Goal: Transaction & Acquisition: Obtain resource

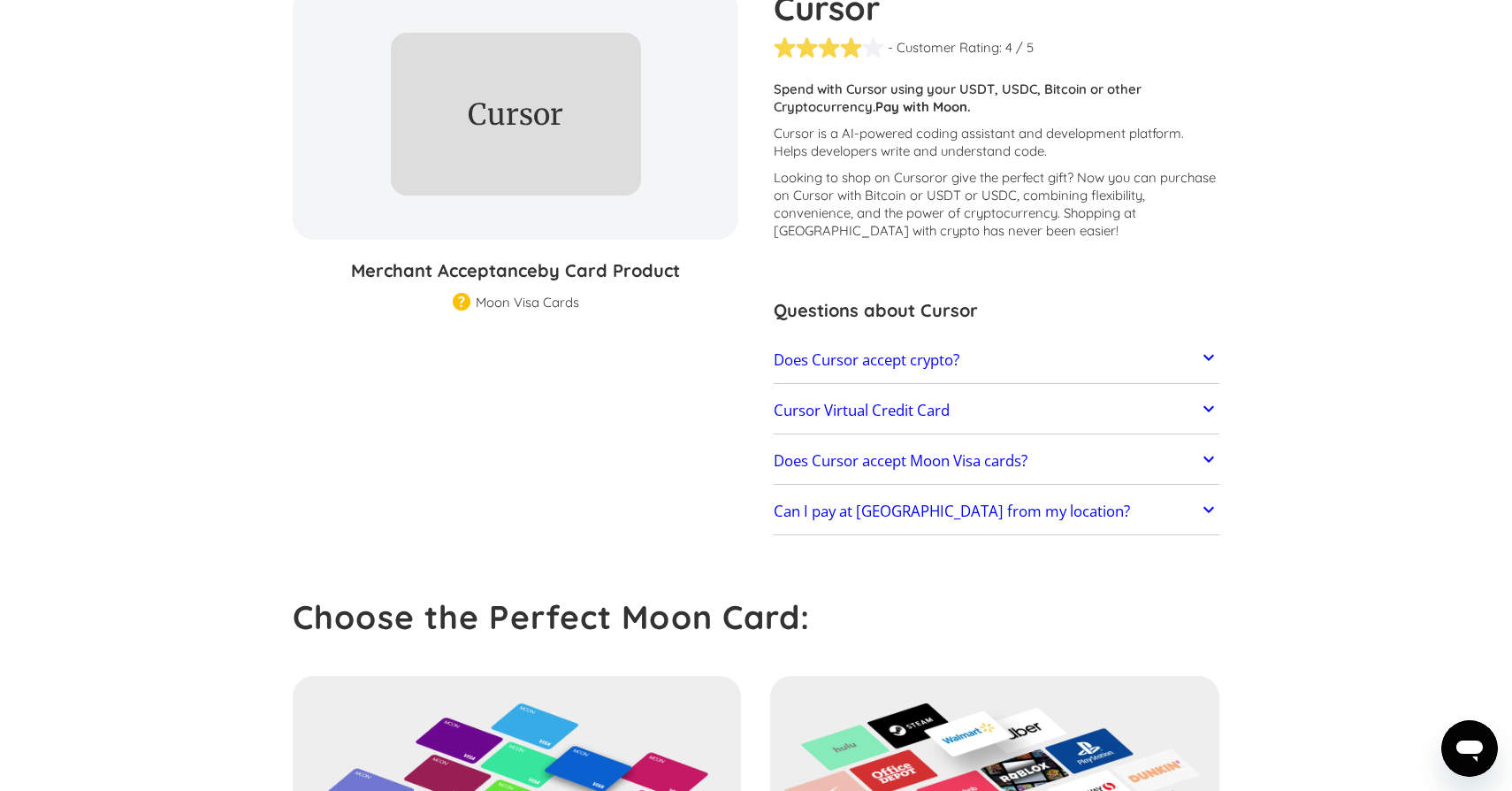
scroll to position [196, 0]
click at [1018, 410] on link "Cursor Virtual Credit Card" at bounding box center [996, 410] width 446 height 37
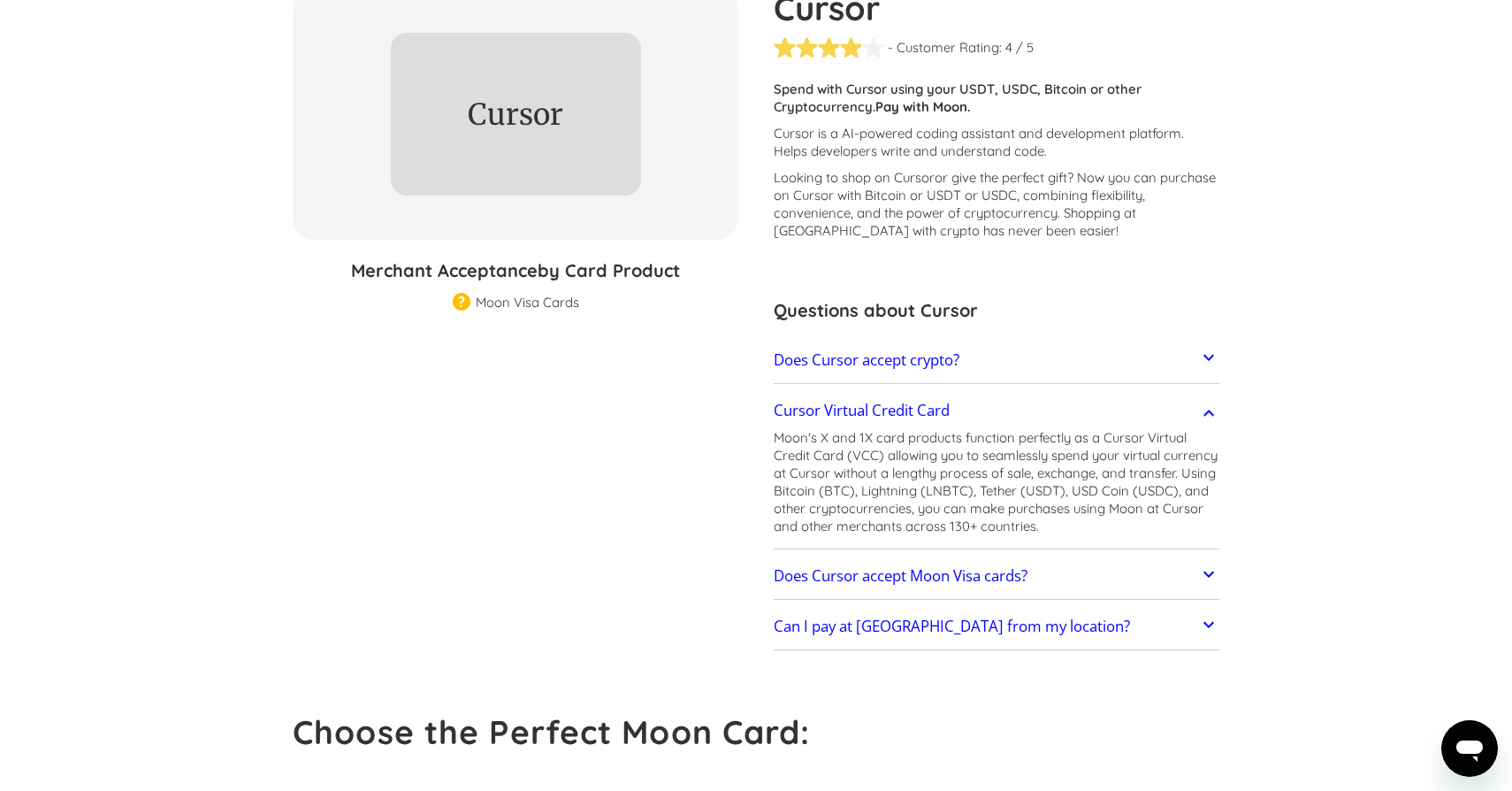
click at [1018, 410] on link "Cursor Virtual Credit Card" at bounding box center [996, 410] width 446 height 37
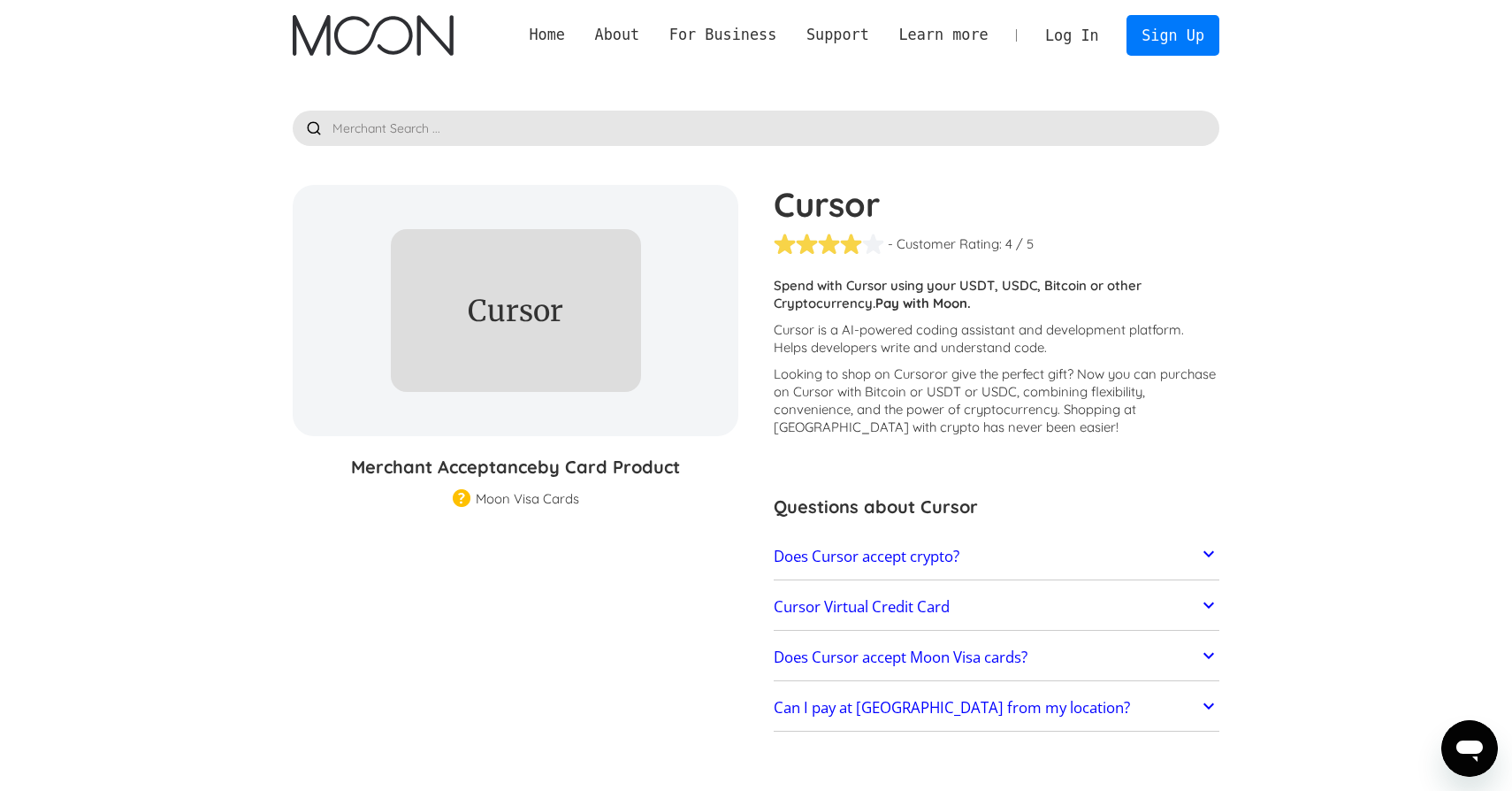
scroll to position [0, 0]
click at [1138, 37] on link "Sign Up" at bounding box center [1172, 35] width 92 height 40
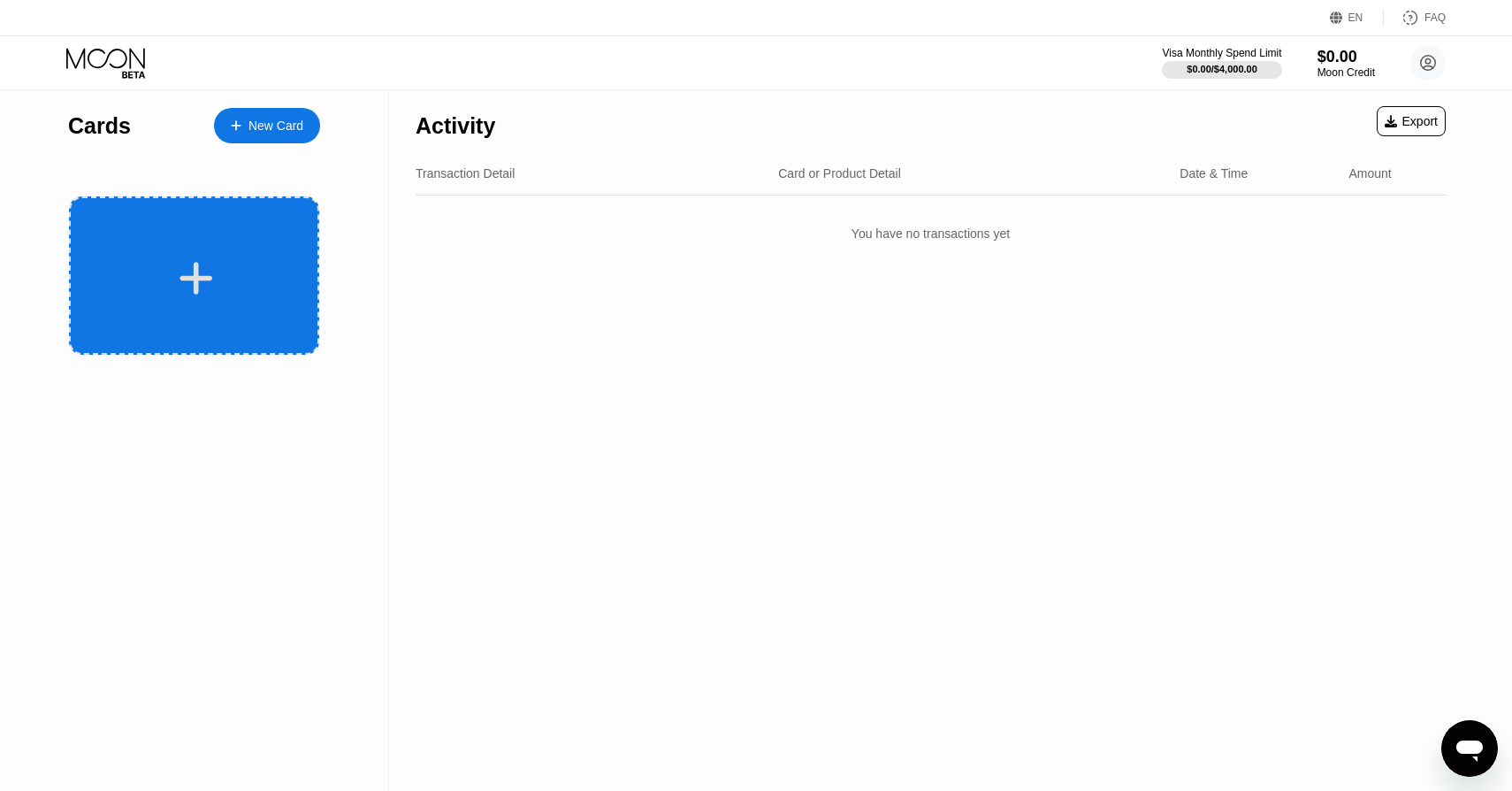
click at [190, 275] on icon at bounding box center [196, 278] width 34 height 40
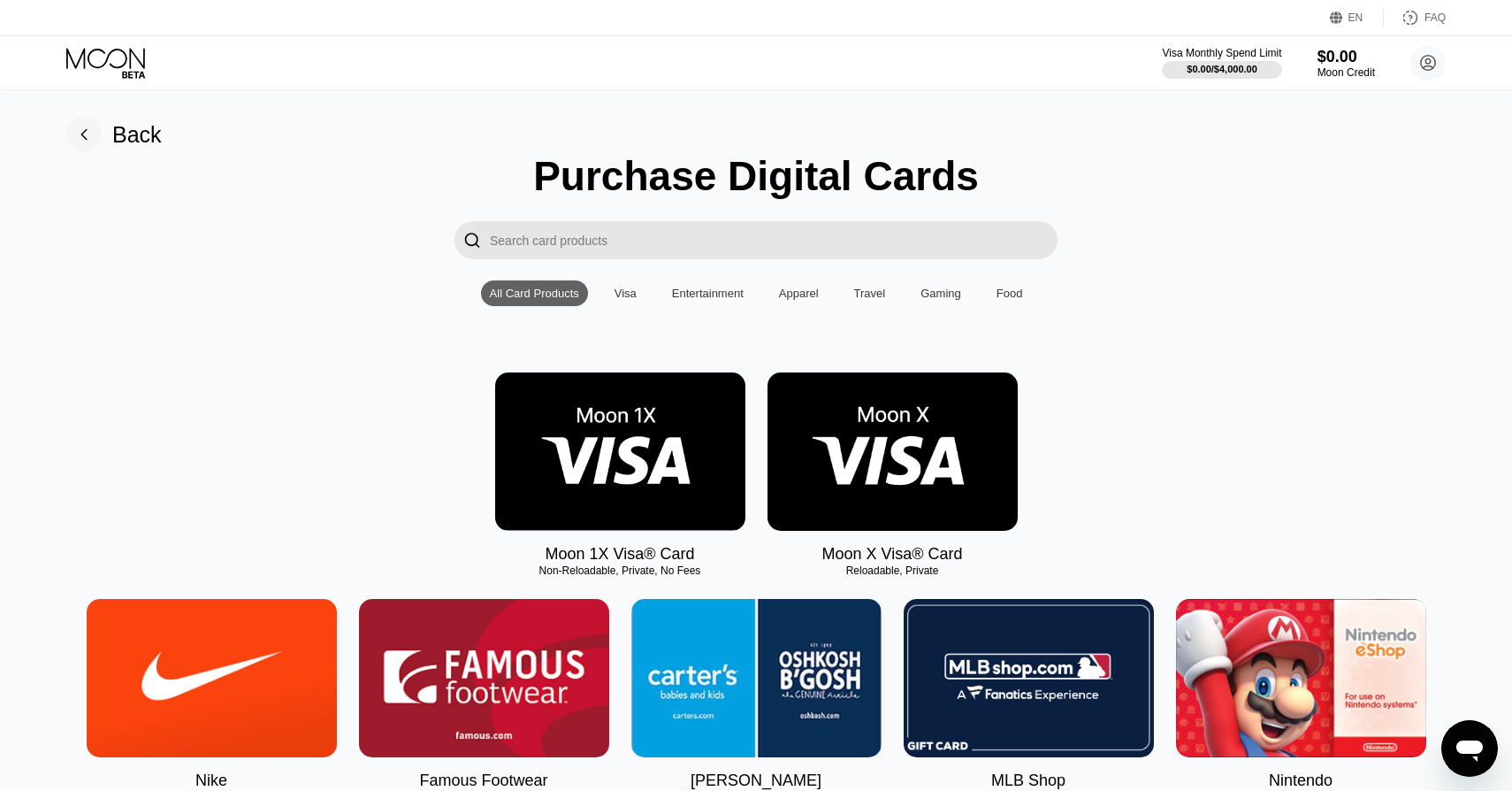
click at [567, 237] on input "Search card products" at bounding box center [774, 240] width 568 height 38
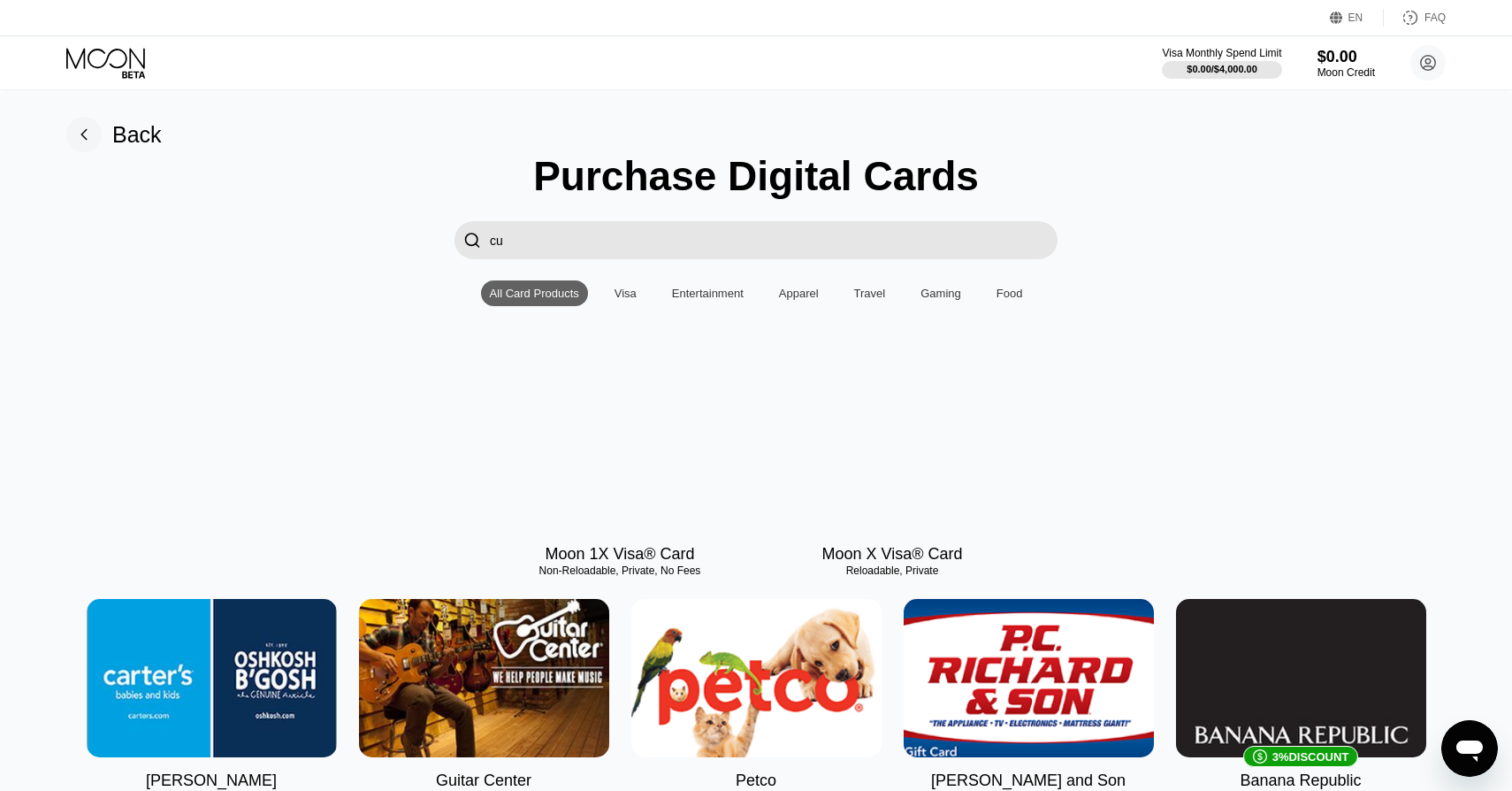
type input "c"
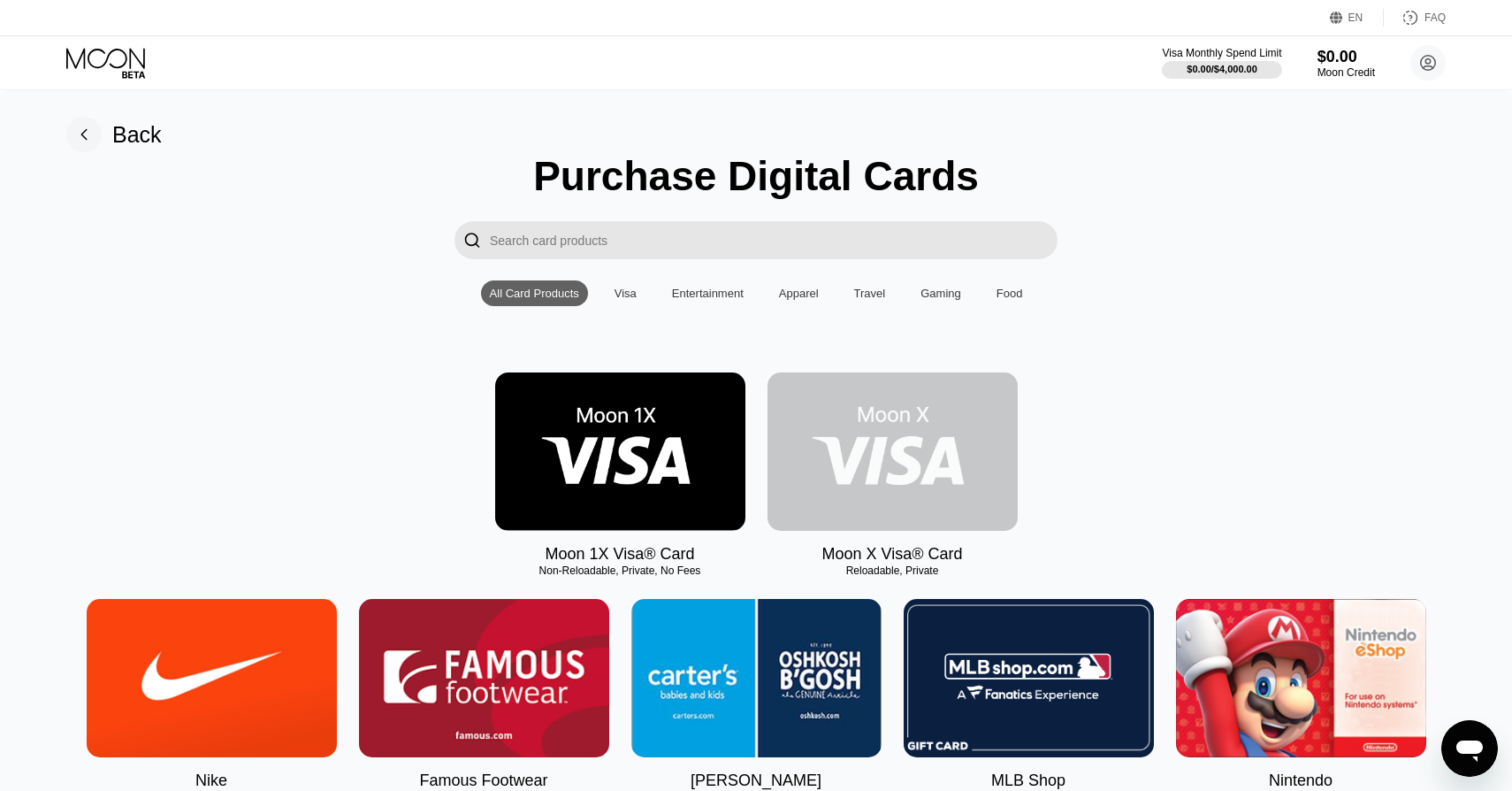
click at [933, 465] on img at bounding box center [892, 451] width 251 height 158
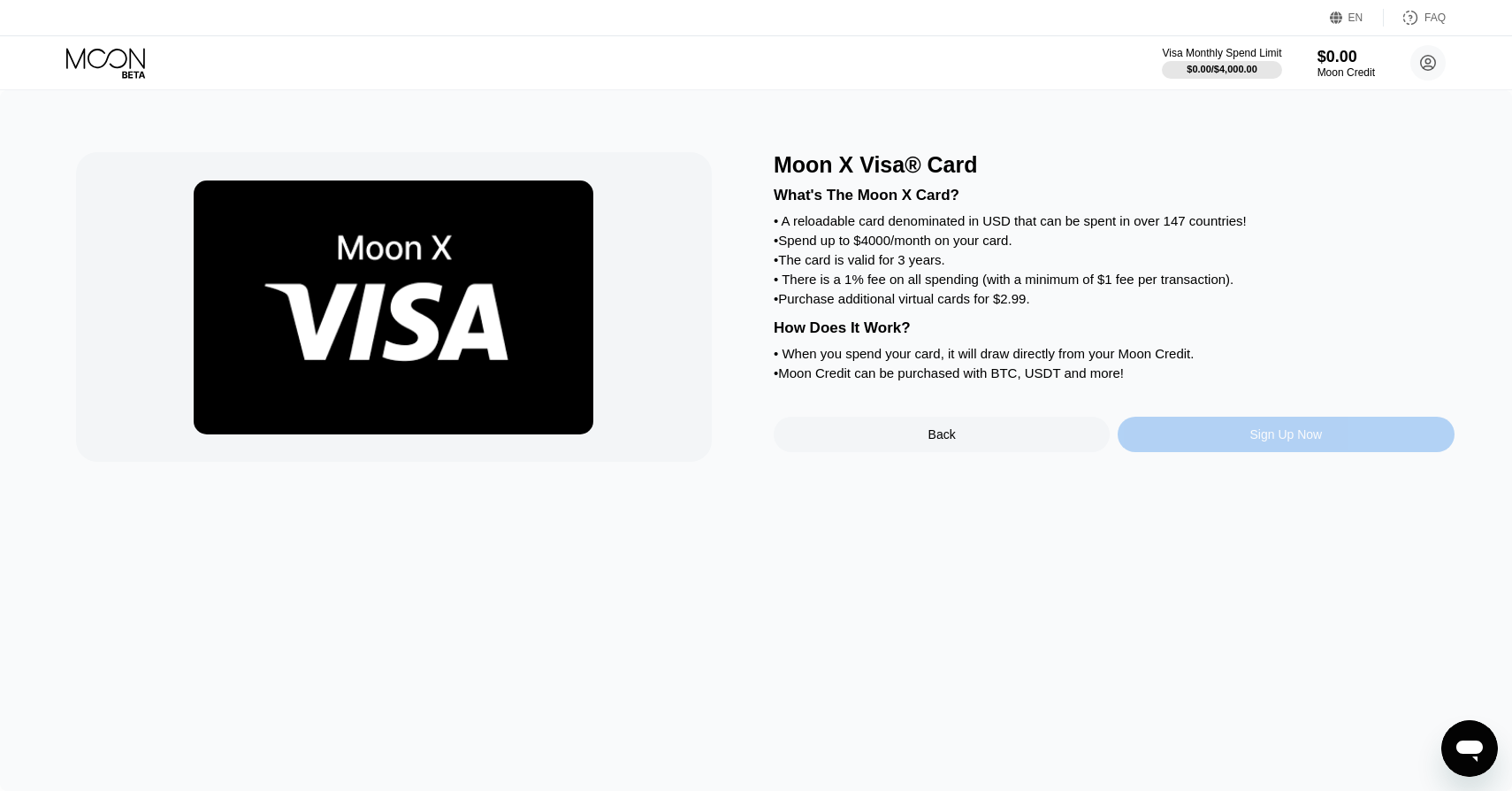
click at [1136, 445] on div "Sign Up Now" at bounding box center [1286, 434] width 336 height 35
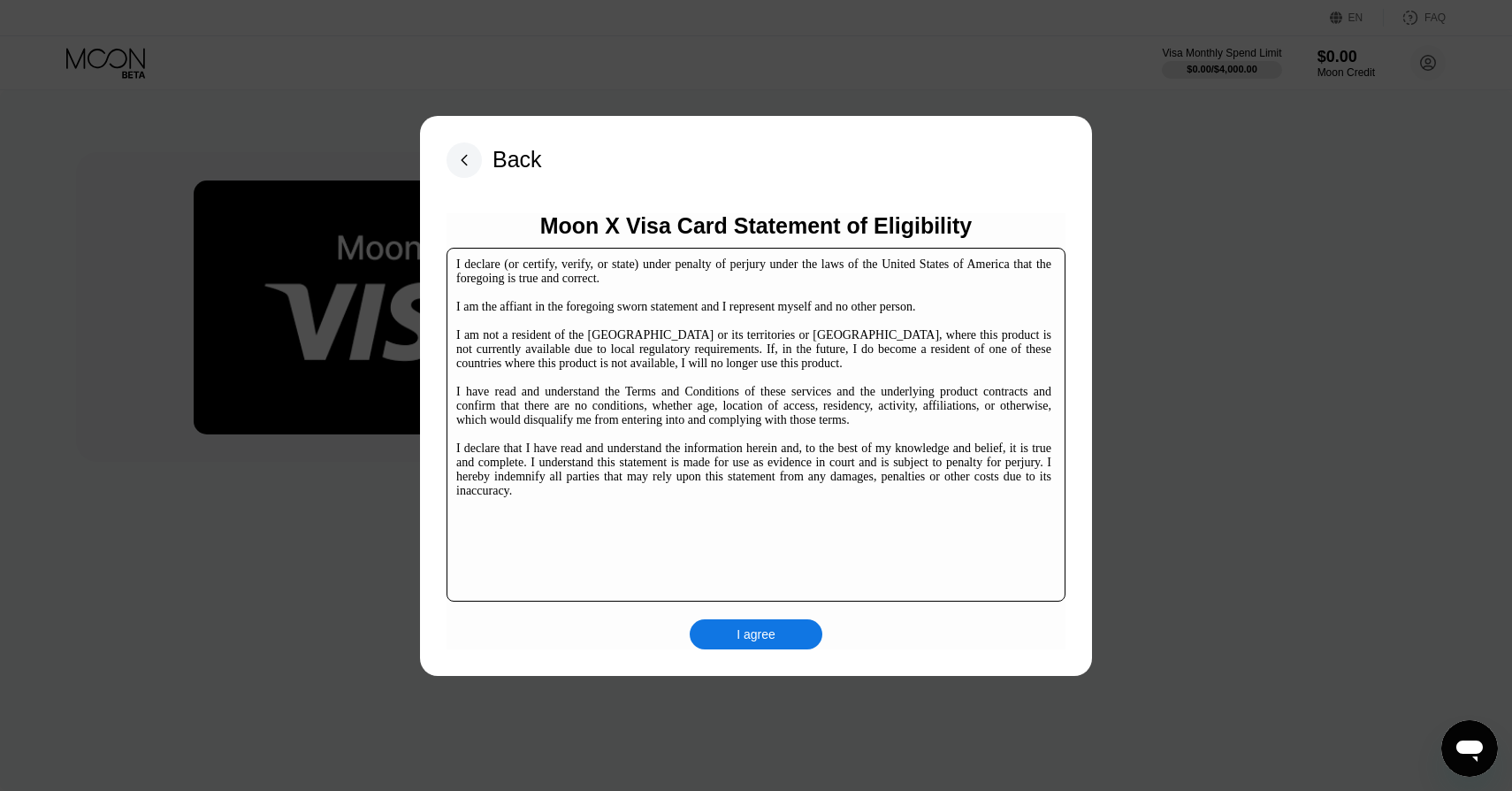
click at [779, 516] on div "I declare (or certify, verify, or state) under penalty of perjury under the law…" at bounding box center [756, 425] width 619 height 354
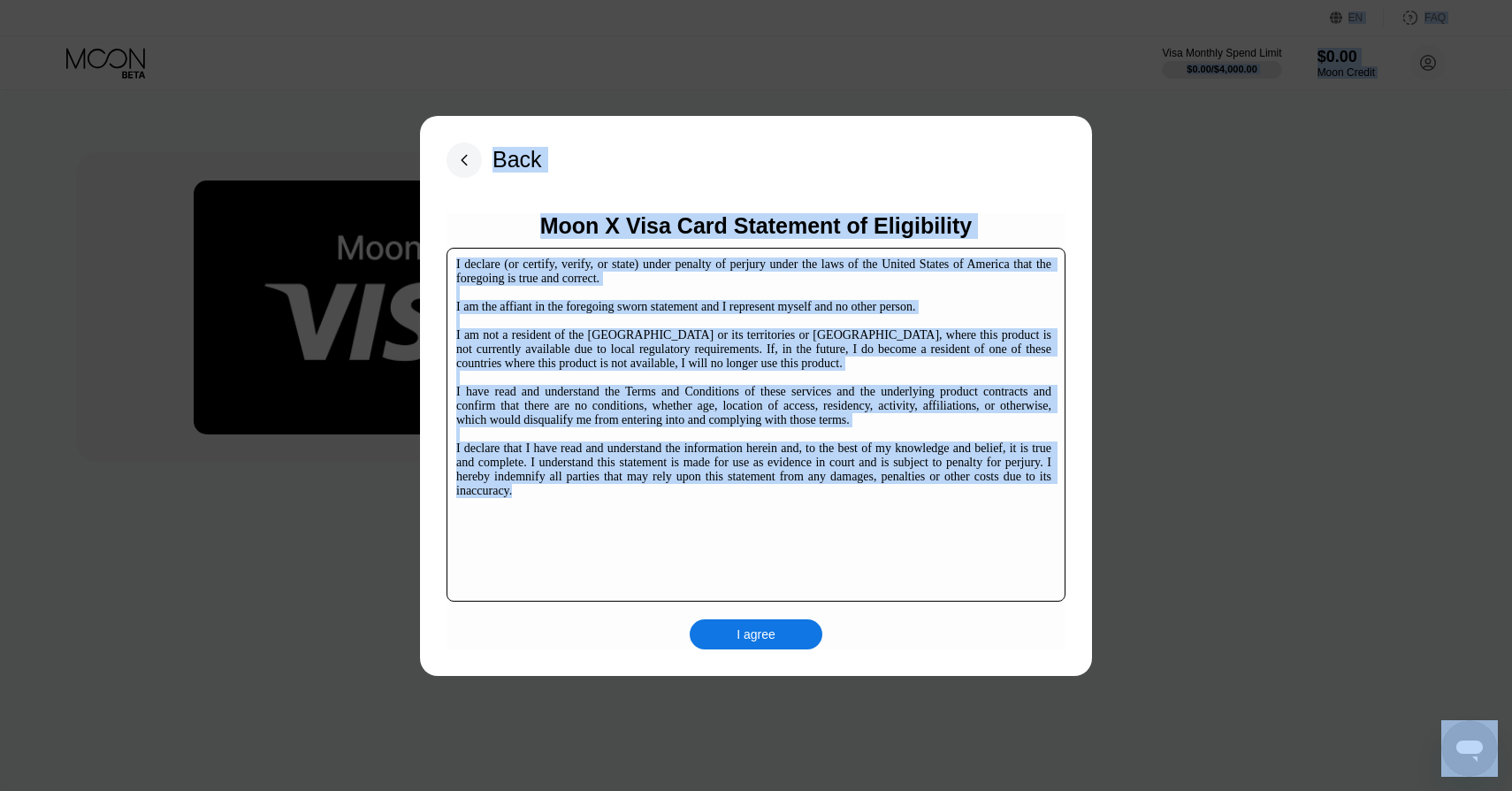
copy body "LO Ipsumdol Sitame co adip Elit SED Doei Tempori Utlab Etdol $3.67 / $3,455.73 …"
click at [779, 512] on div "I declare (or certify, verify, or state) under penalty of perjury under the law…" at bounding box center [756, 425] width 619 height 354
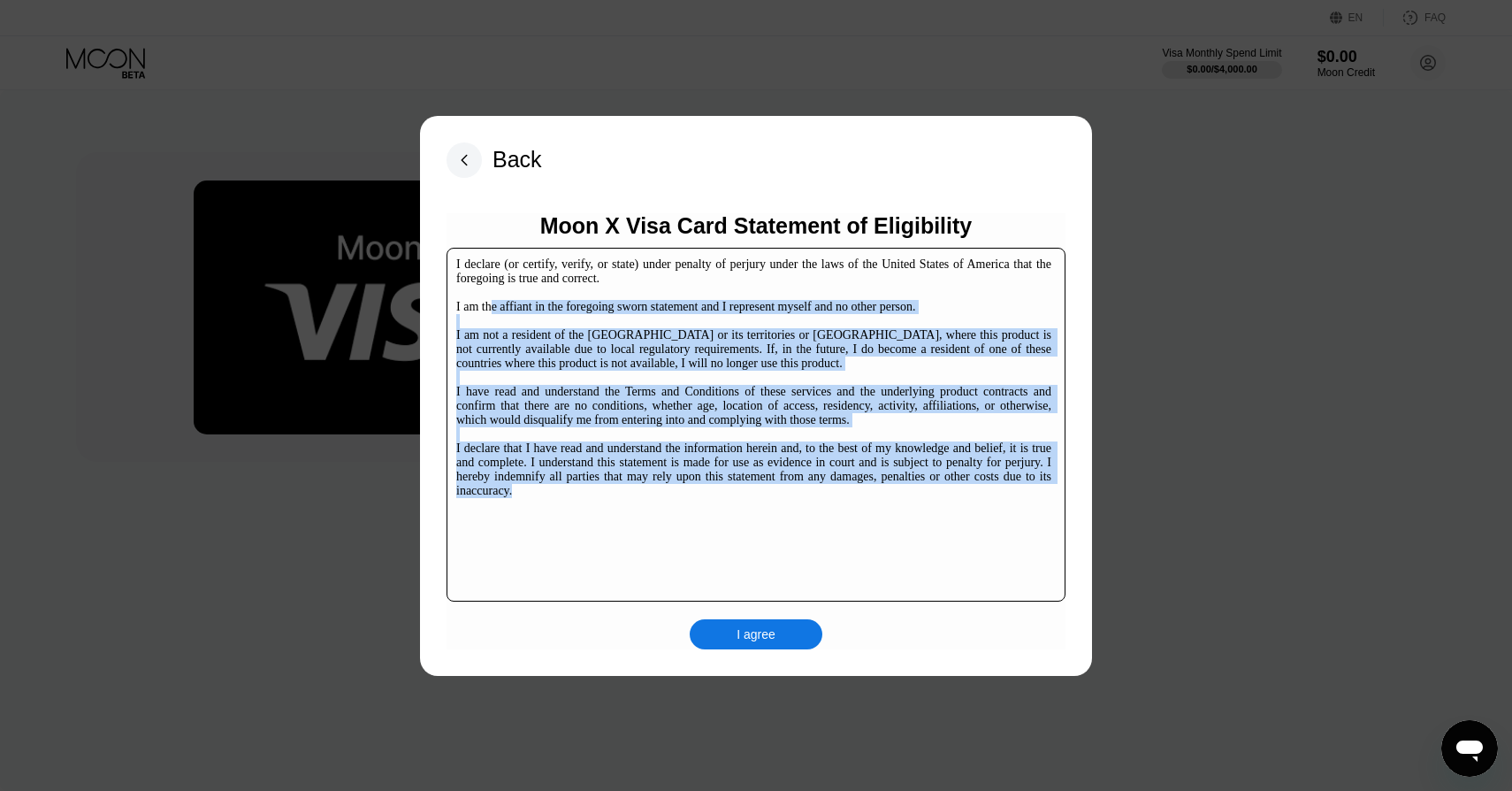
drag, startPoint x: 788, startPoint y: 493, endPoint x: 493, endPoint y: 312, distance: 346.1
click at [493, 312] on div "I declare (or certify, verify, or state) under penalty of perjury under the law…" at bounding box center [754, 378] width 595 height 241
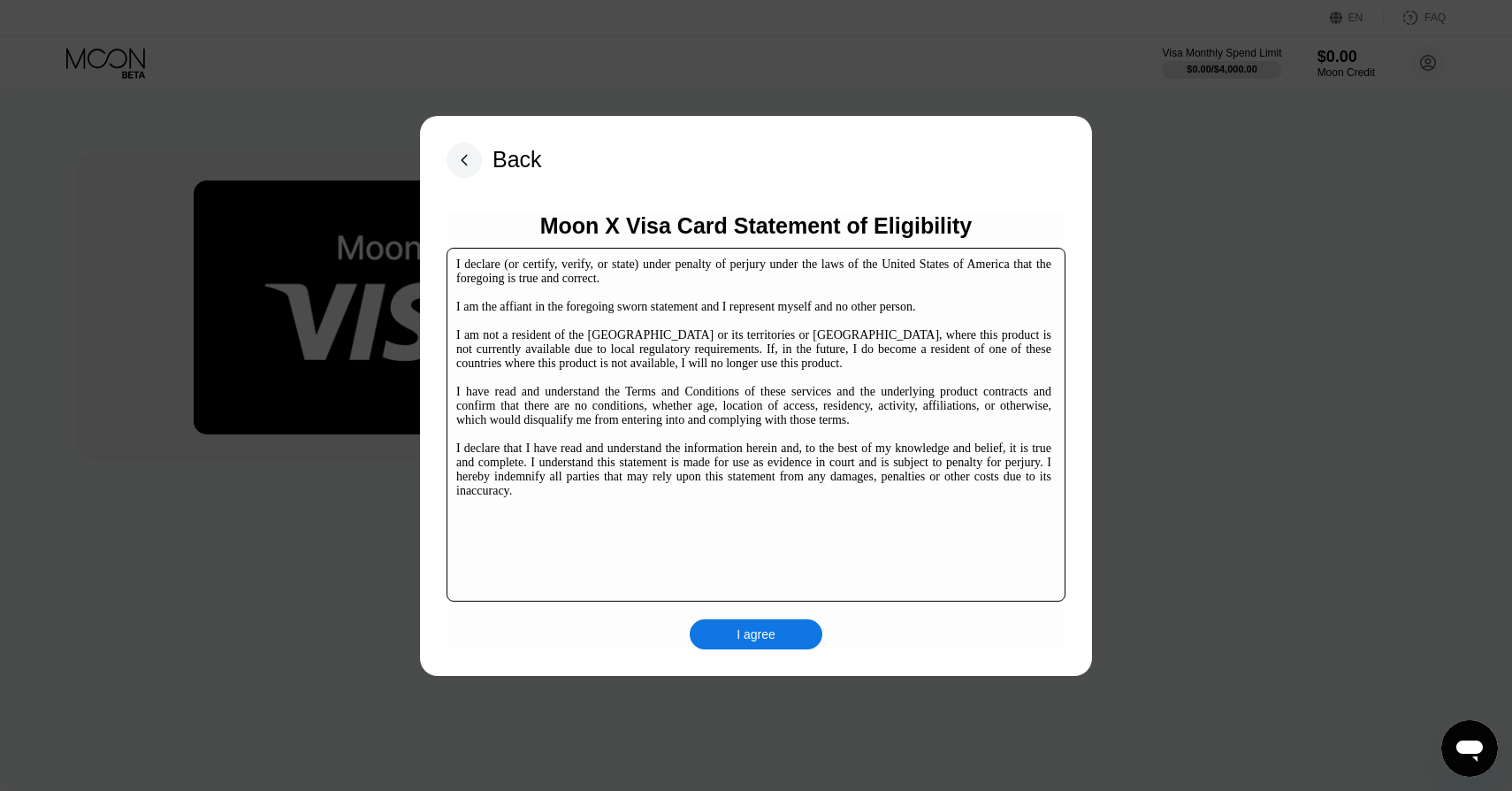
click at [471, 266] on div "I declare (or certify, verify, or state) under penalty of perjury under the law…" at bounding box center [754, 378] width 595 height 241
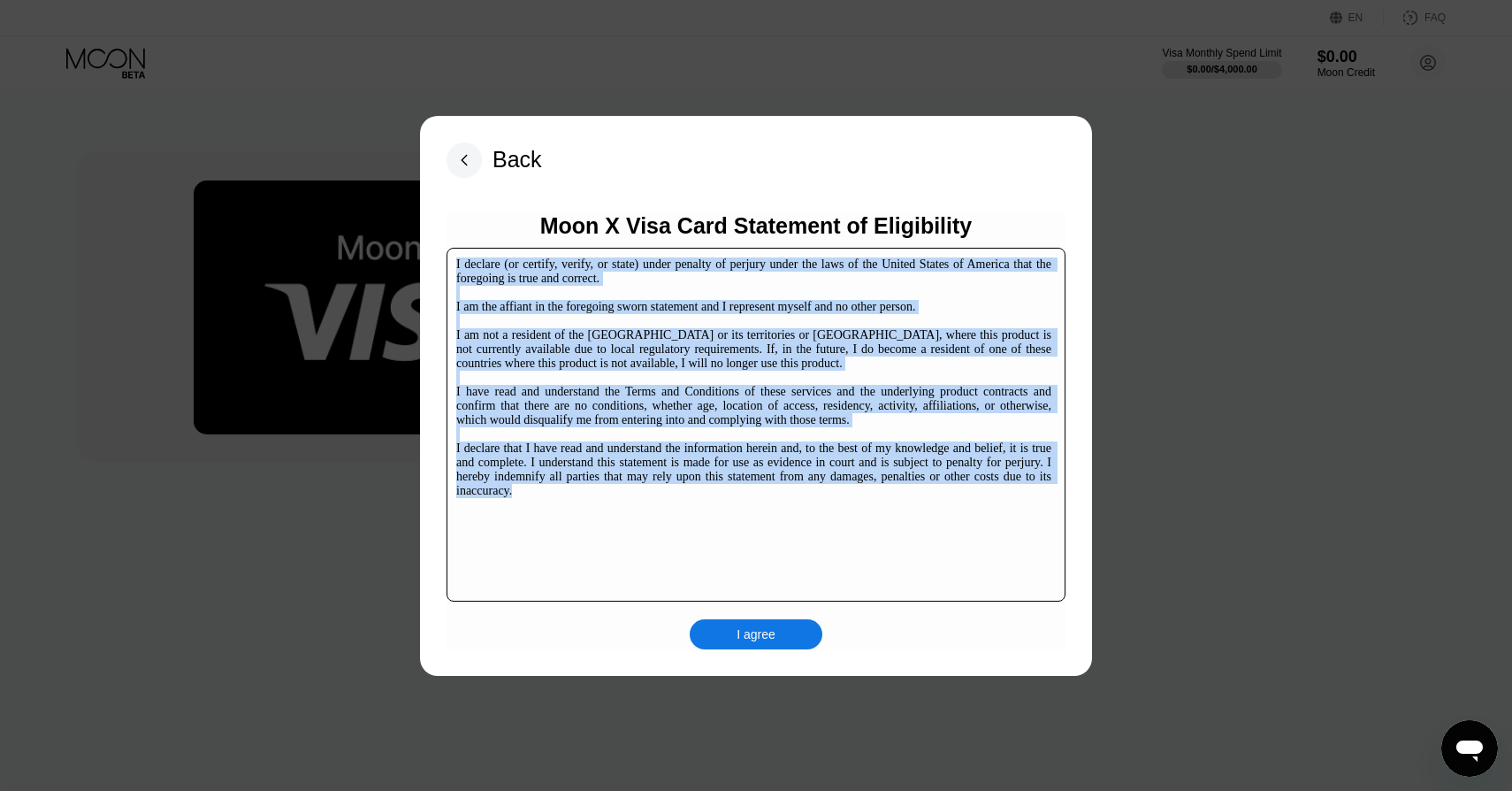
drag, startPoint x: 471, startPoint y: 266, endPoint x: 871, endPoint y: 543, distance: 486.5
click at [871, 543] on div "I declare (or certify, verify, or state) under penalty of perjury under the law…" at bounding box center [756, 425] width 619 height 354
copy div "I declare (or certify, verify, or state) under penalty of perjury under the law…"
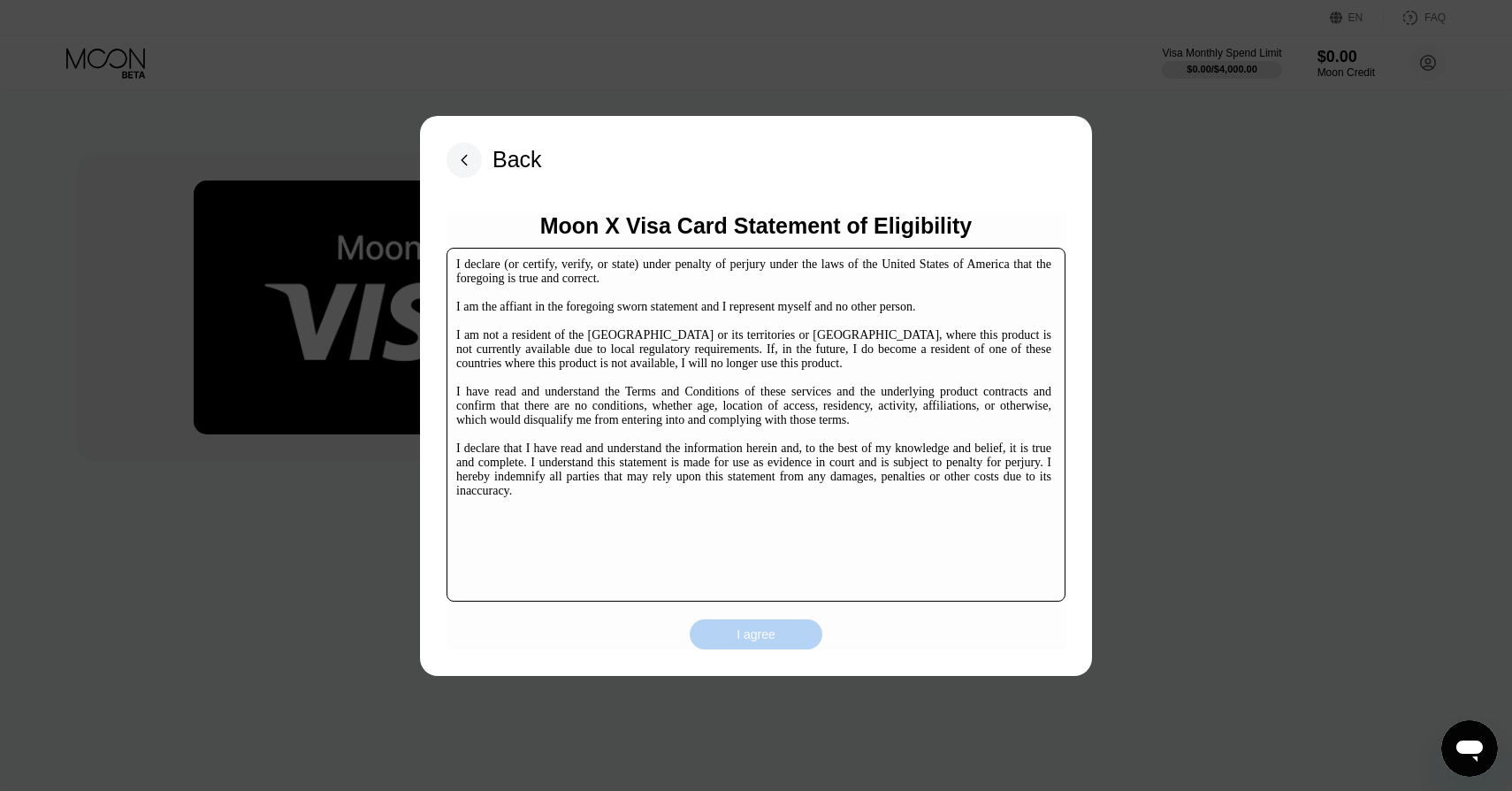
click at [741, 640] on div "I agree" at bounding box center [756, 635] width 39 height 16
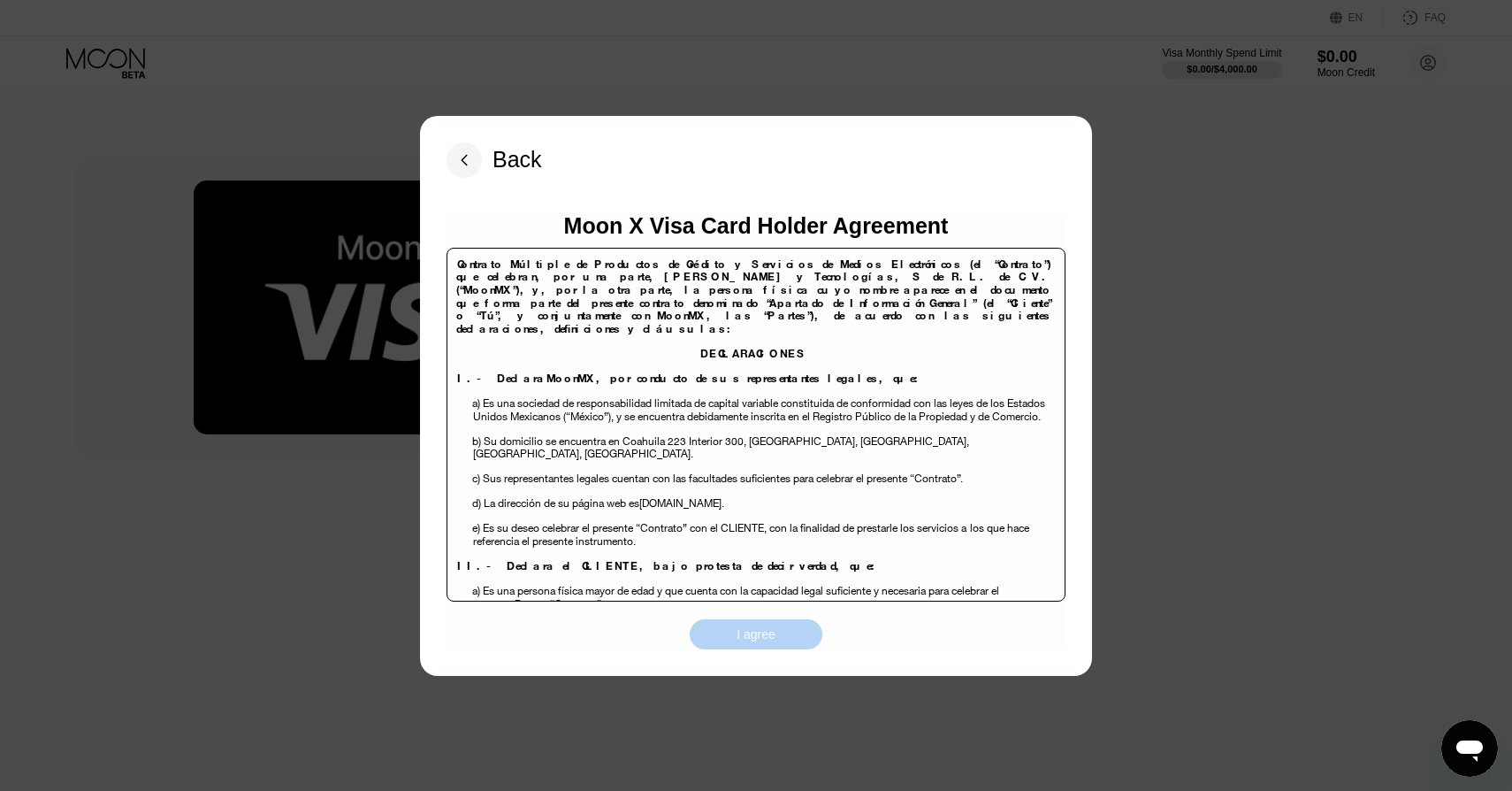
click at [739, 638] on div "I agree" at bounding box center [756, 635] width 39 height 16
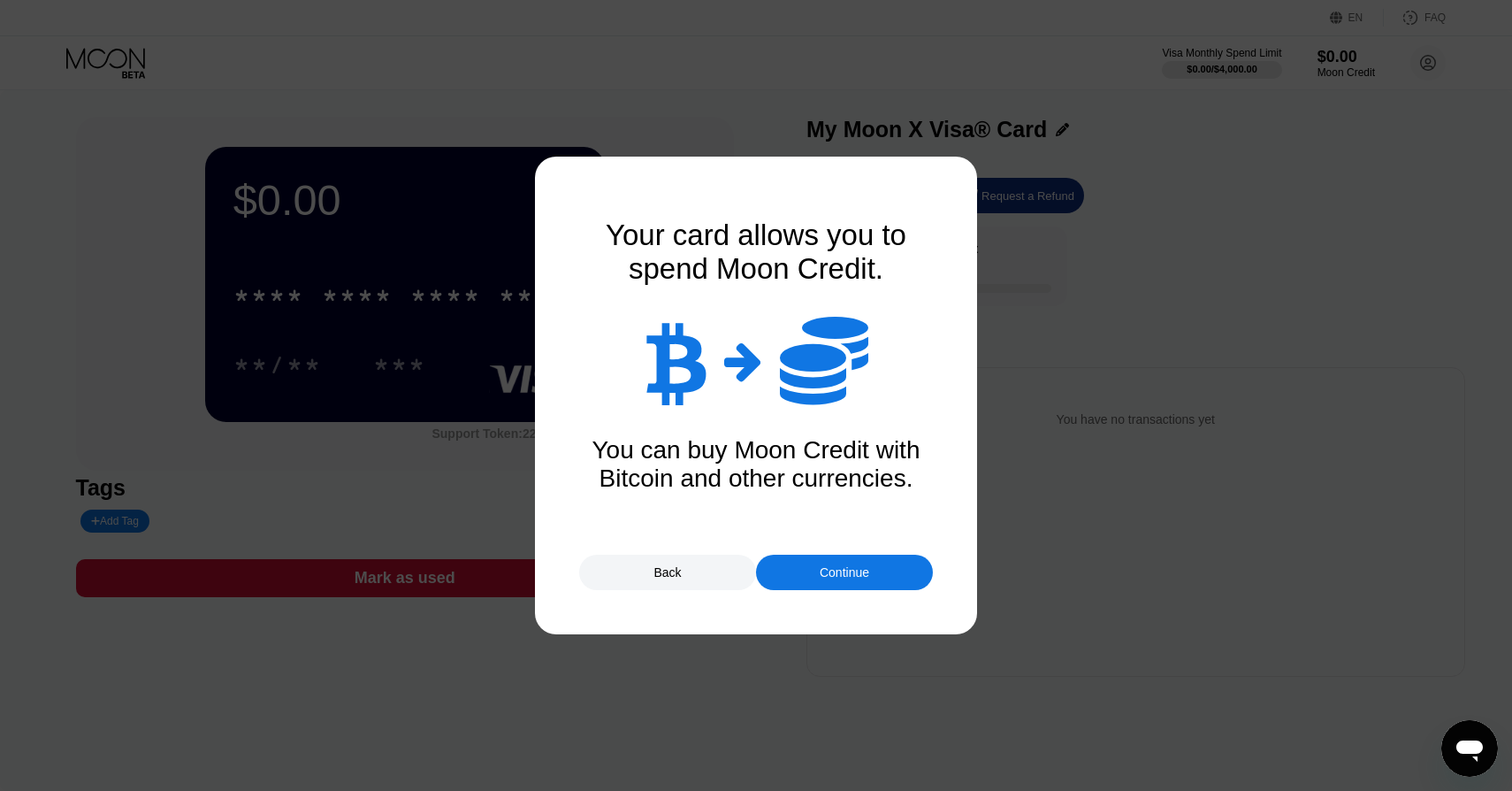
click at [793, 584] on div "Continue" at bounding box center [844, 572] width 177 height 35
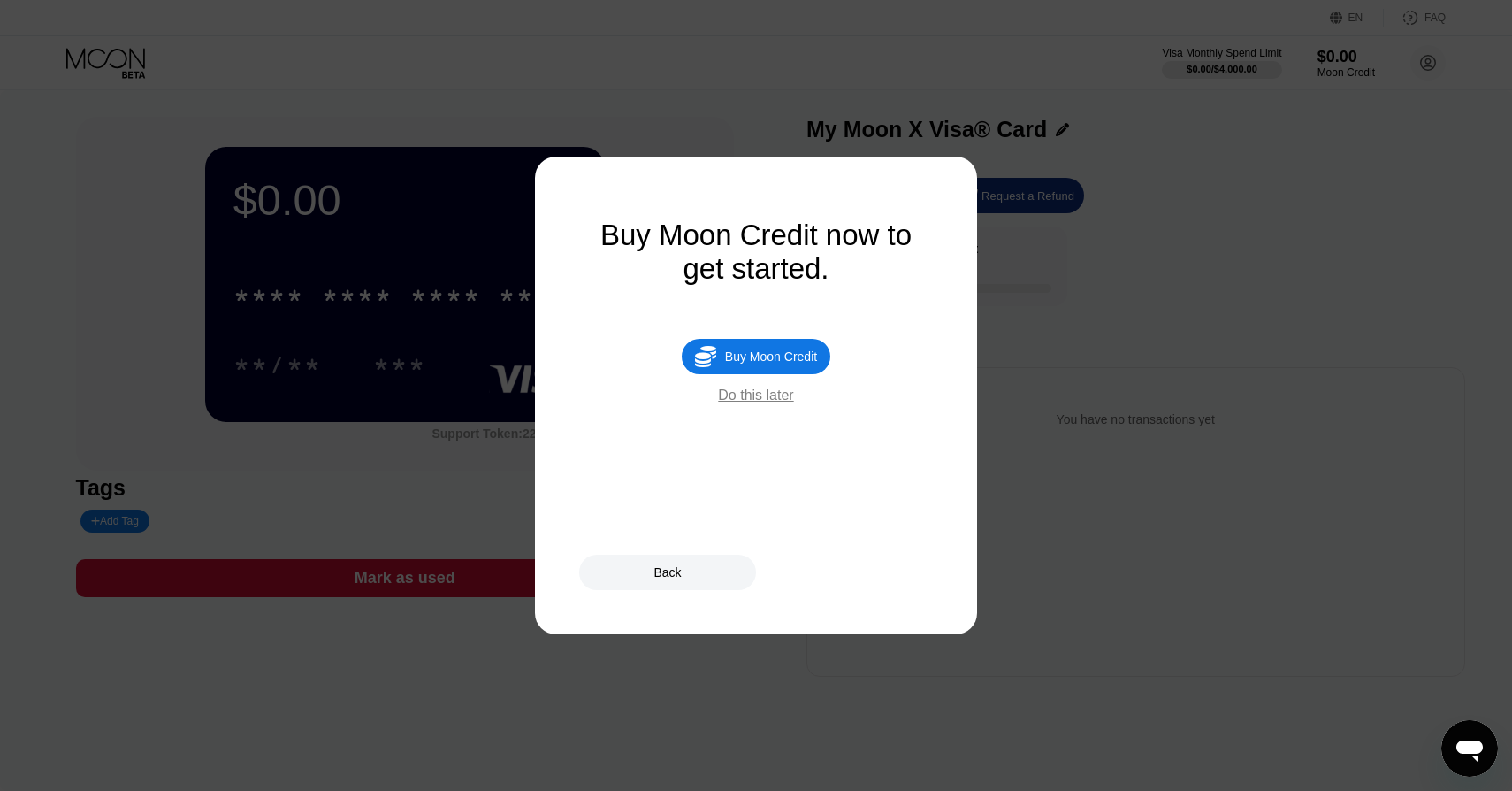
click at [754, 404] on div "Do this later" at bounding box center [756, 396] width 75 height 16
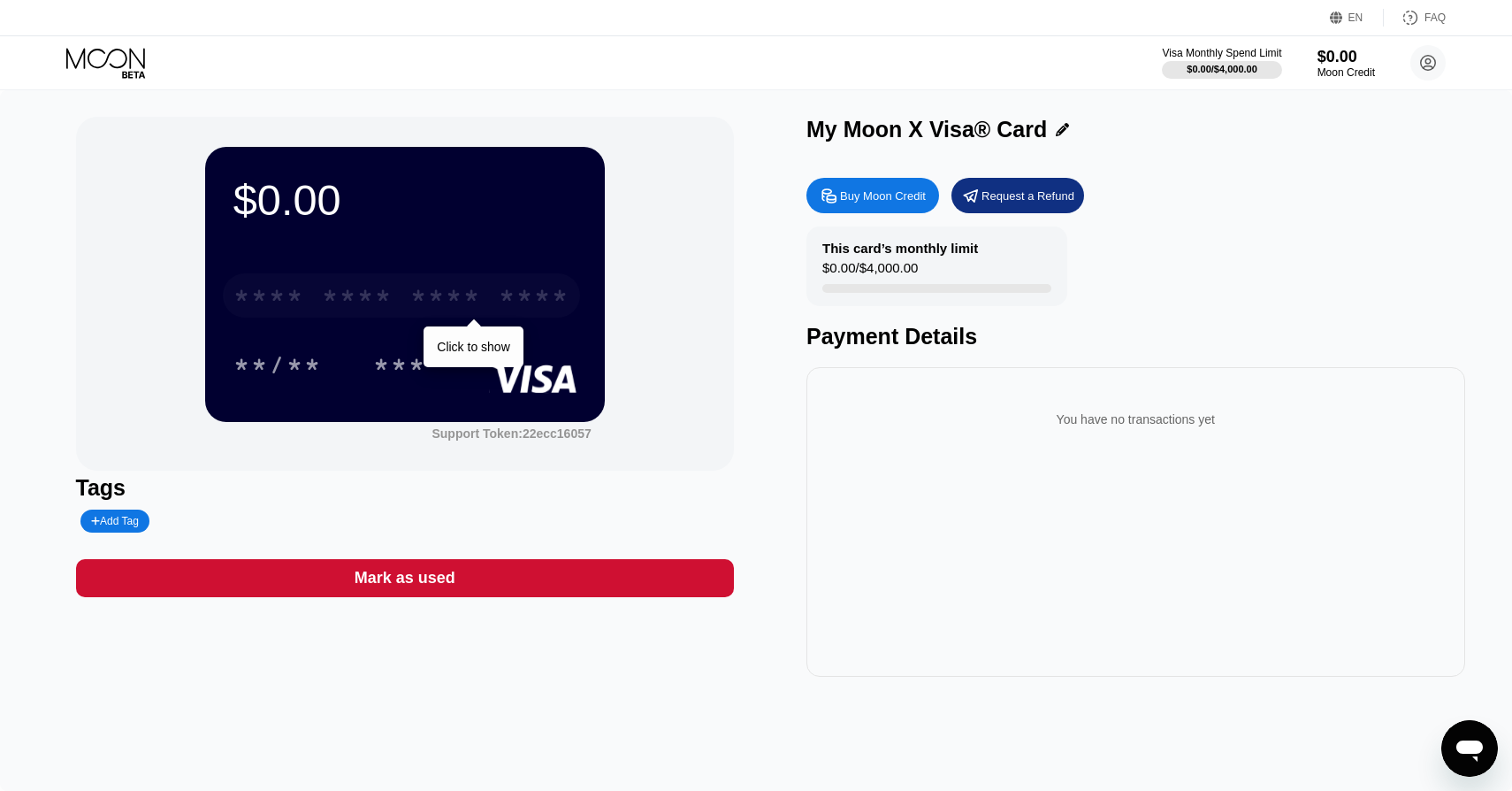
click at [403, 288] on div "* * * * * * * * * * * * ****" at bounding box center [402, 295] width 358 height 44
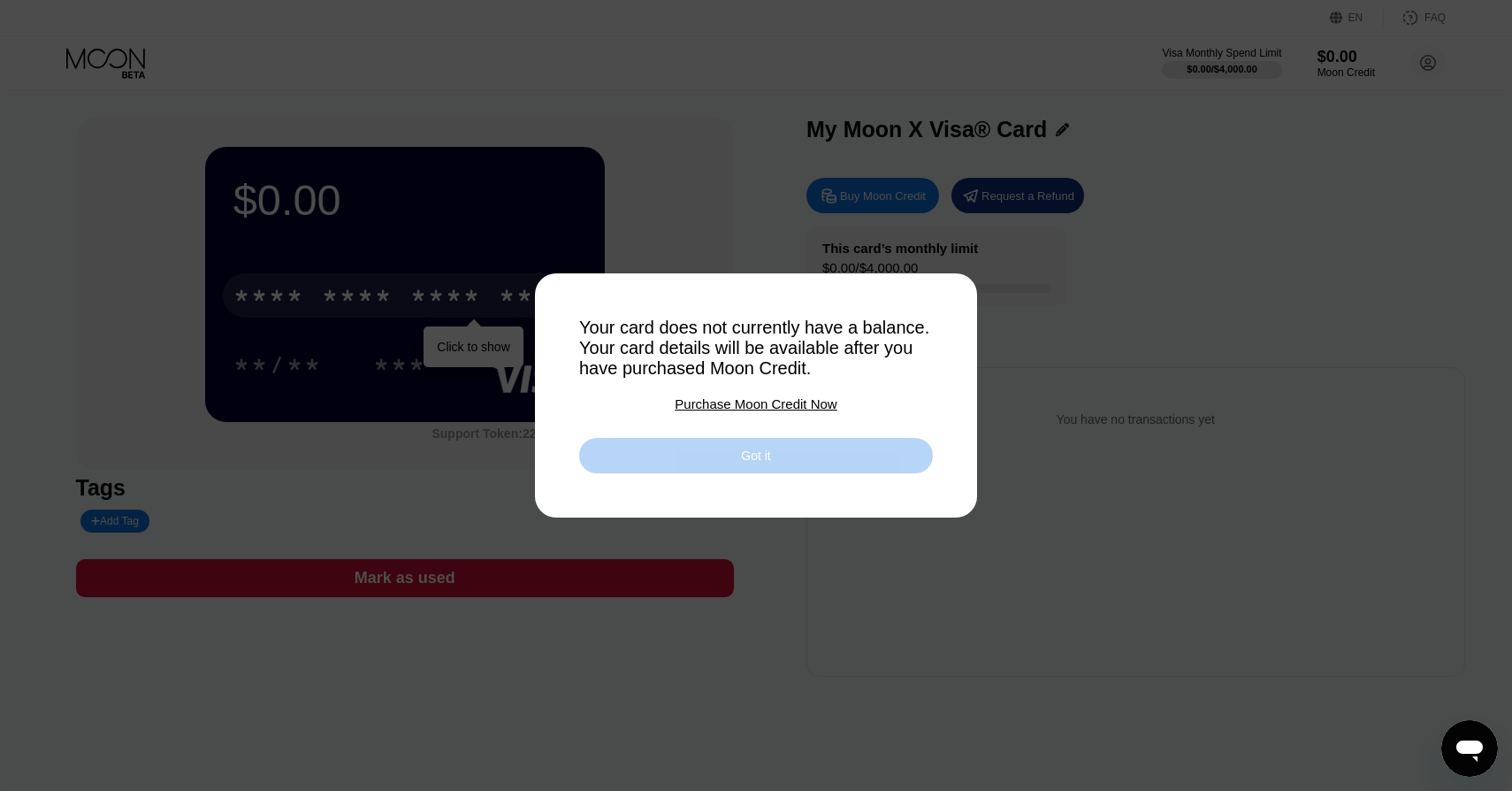
click at [694, 458] on div "Got it" at bounding box center [756, 455] width 354 height 35
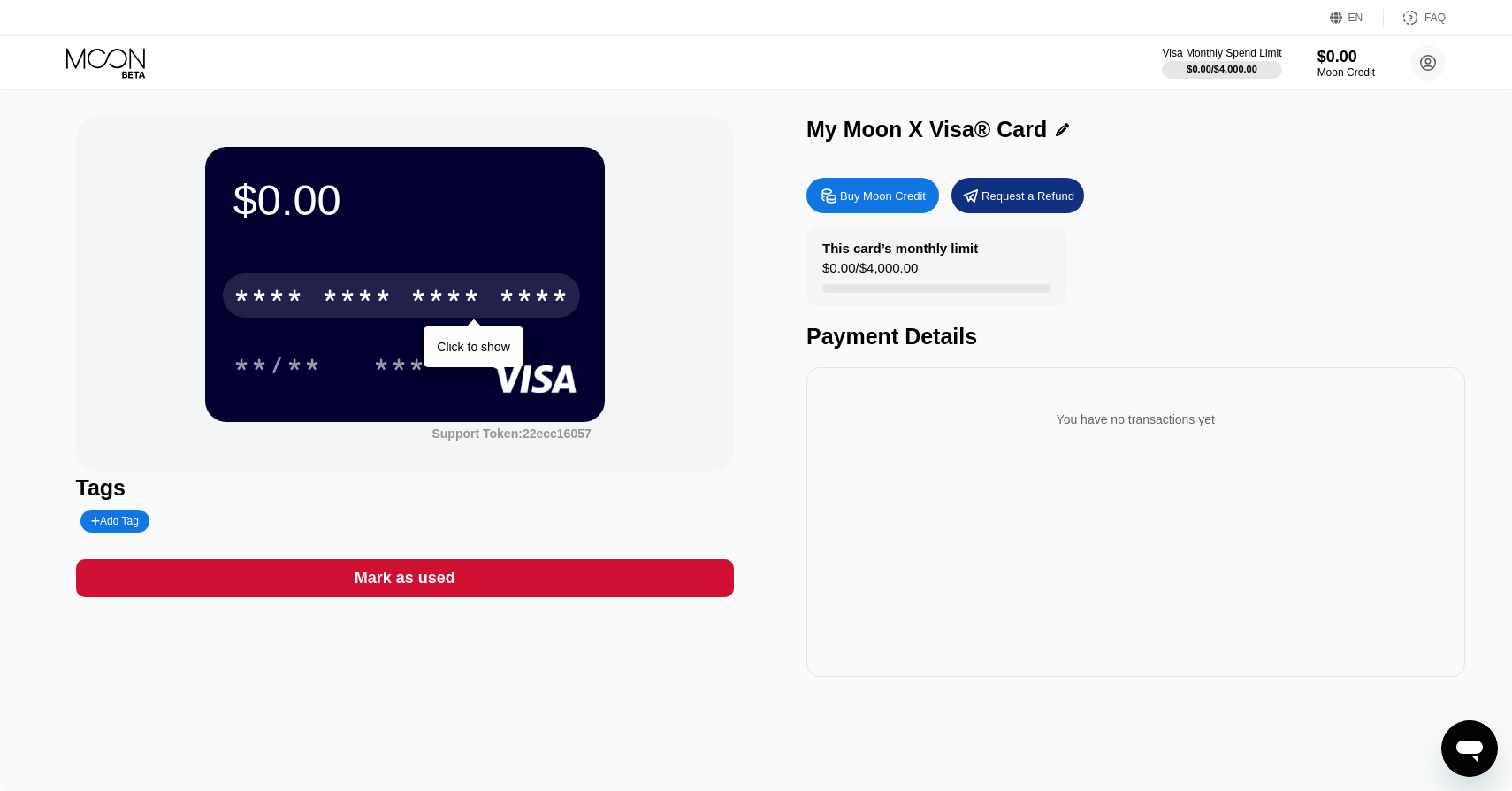
click at [361, 486] on div "Tags" at bounding box center [405, 487] width 659 height 26
click at [440, 342] on div "***" at bounding box center [412, 364] width 80 height 44
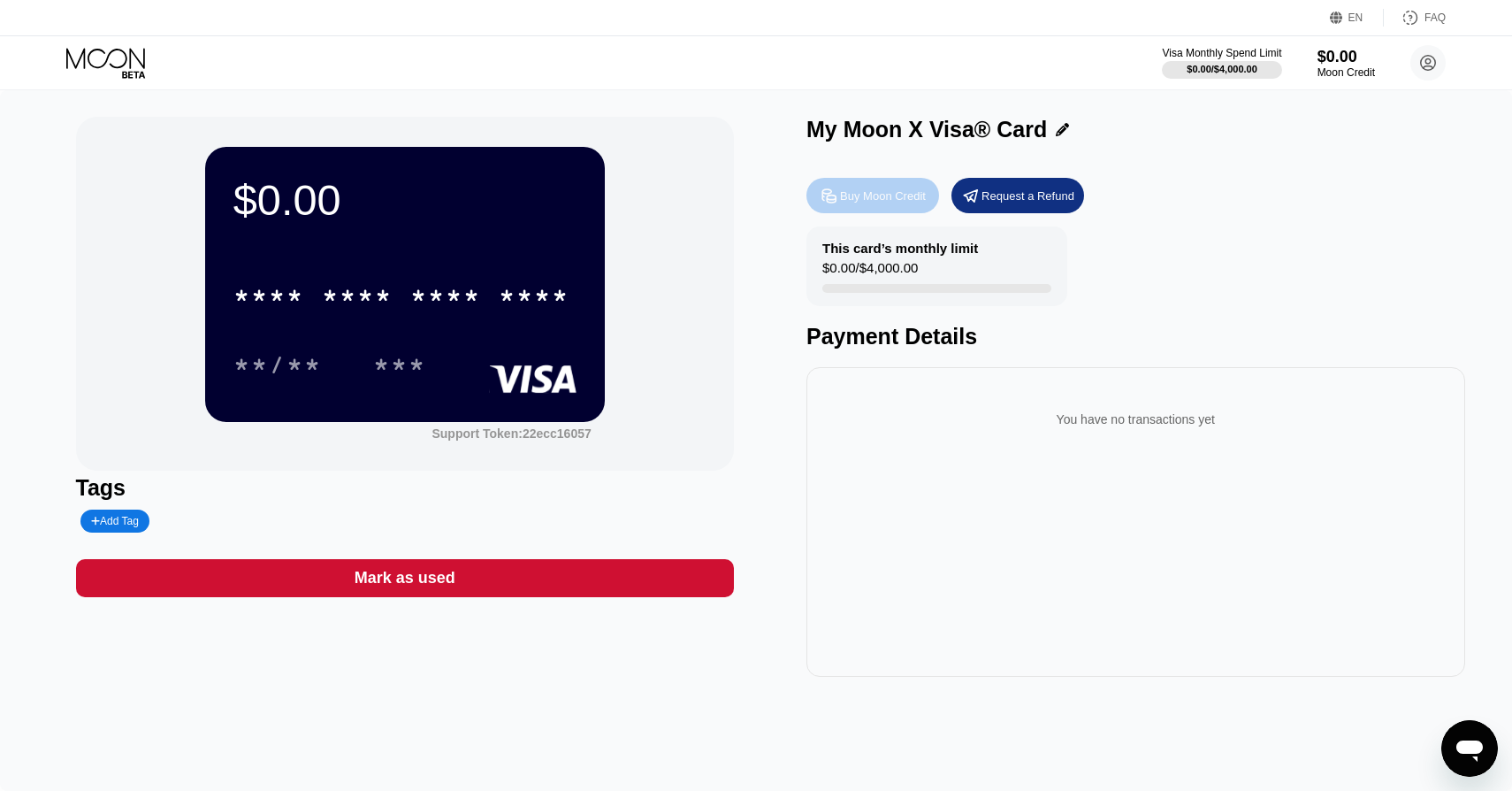
click at [829, 203] on icon at bounding box center [828, 196] width 19 height 19
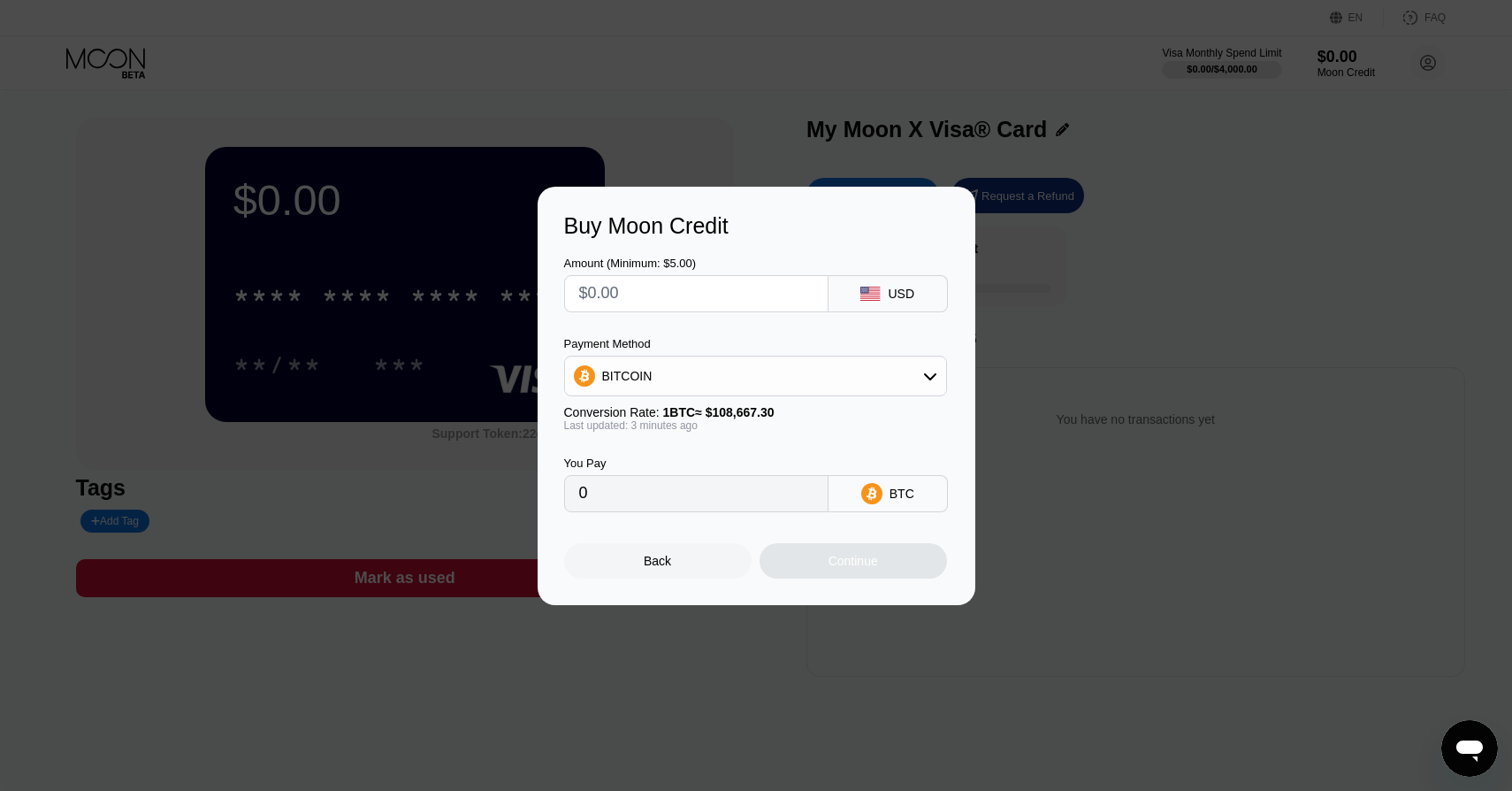
click at [792, 360] on div "BITCOIN" at bounding box center [756, 376] width 381 height 35
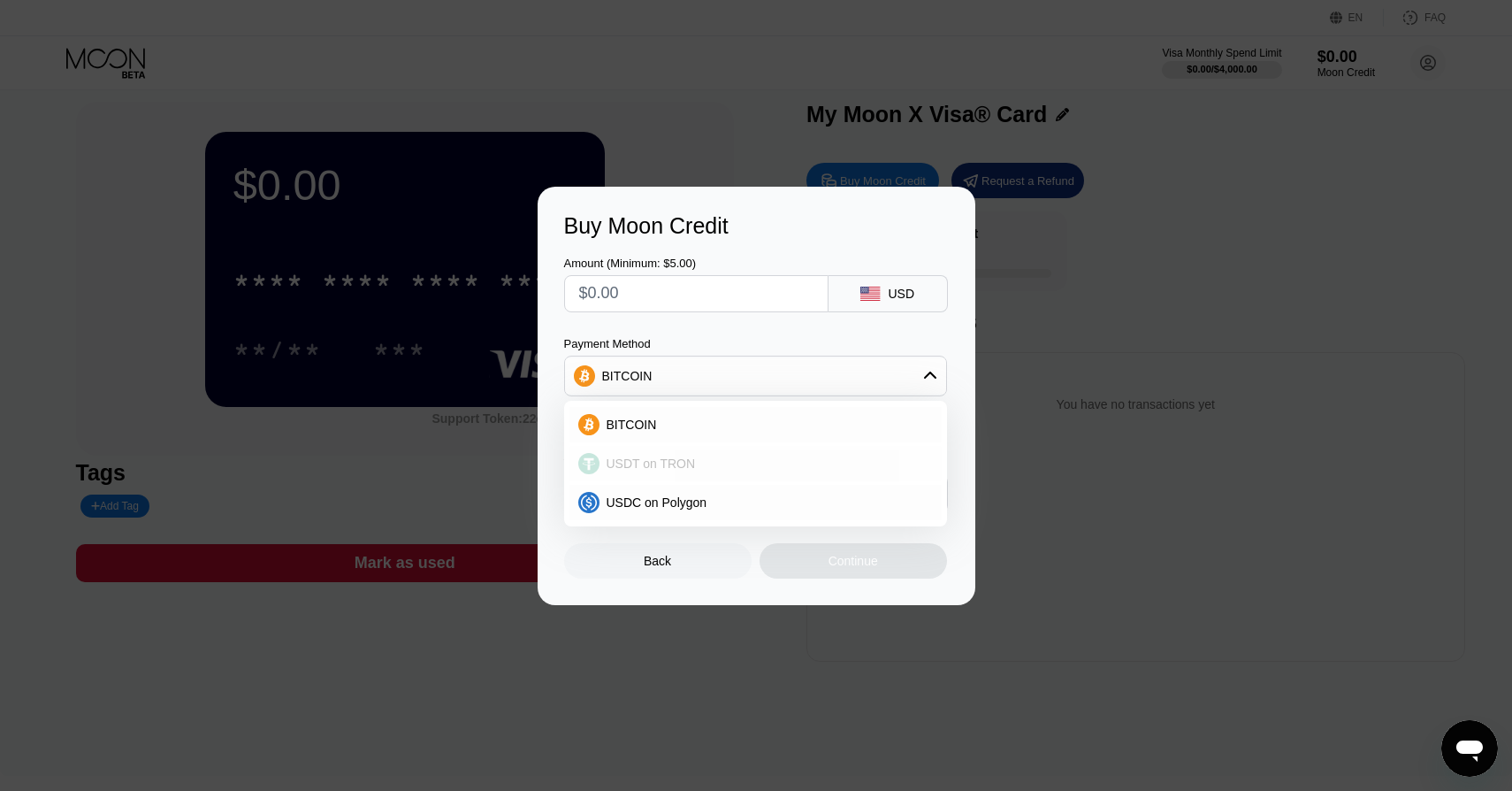
scroll to position [7, 0]
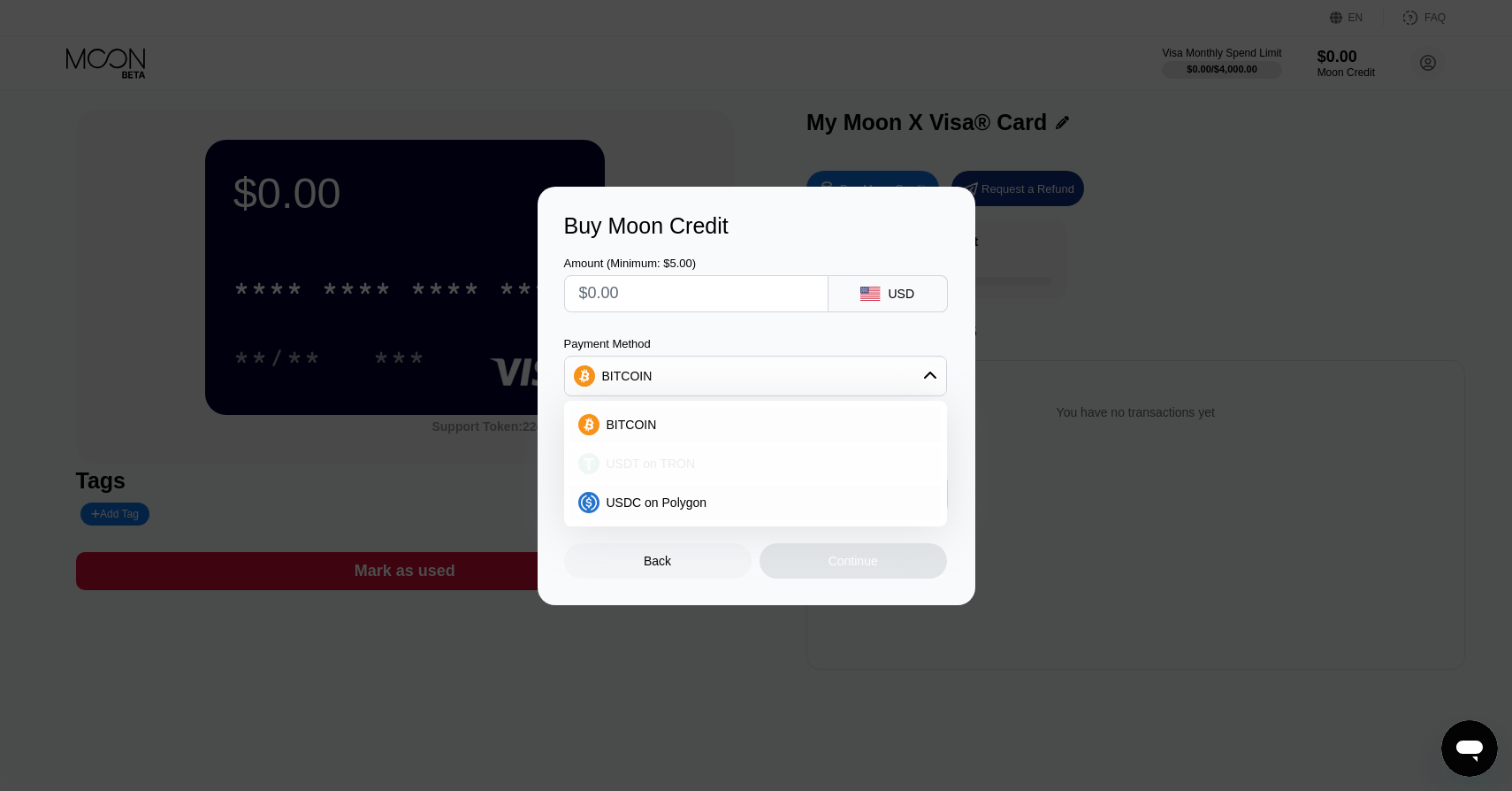
click at [758, 470] on div "USDT on TRON" at bounding box center [765, 464] width 333 height 14
type input "0.00"
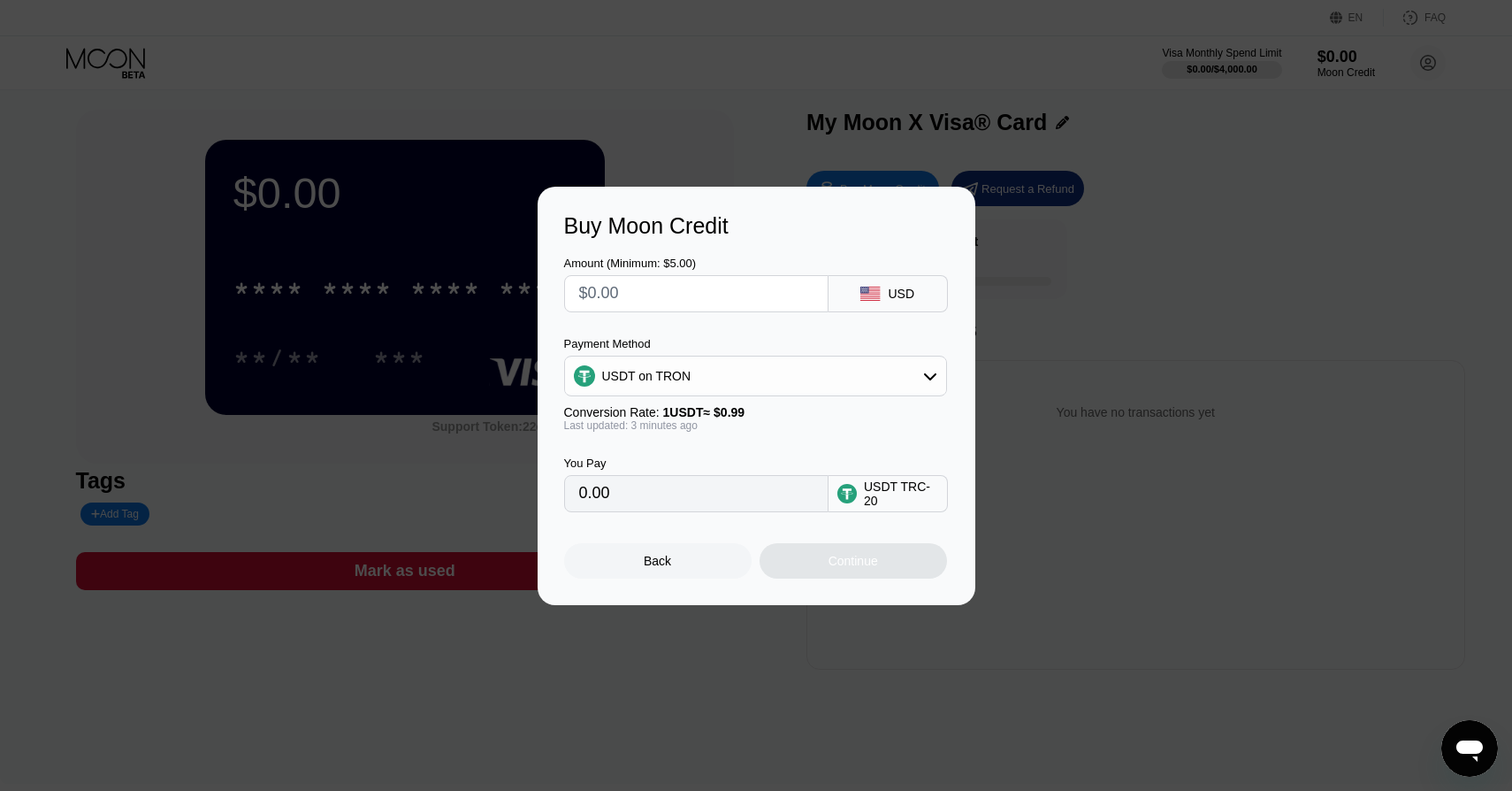
click at [678, 286] on input "text" at bounding box center [696, 293] width 234 height 35
